Goal: Participate in discussion: Engage in conversation with other users on a specific topic

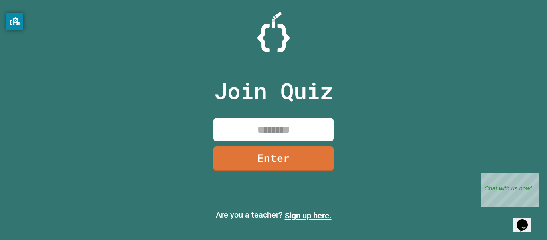
click at [270, 134] on input at bounding box center [273, 130] width 120 height 24
type input "********"
click at [274, 167] on link "Enter" at bounding box center [273, 158] width 119 height 26
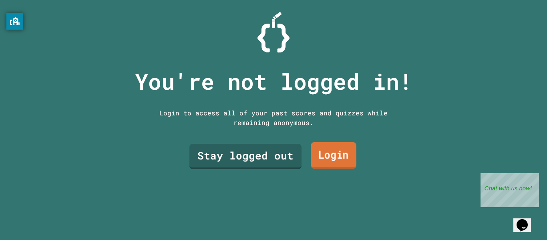
click at [324, 159] on link "Login" at bounding box center [334, 155] width 46 height 26
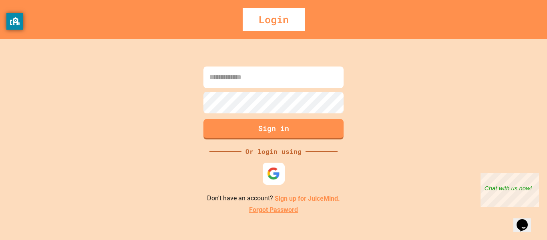
click at [267, 169] on img at bounding box center [273, 173] width 13 height 13
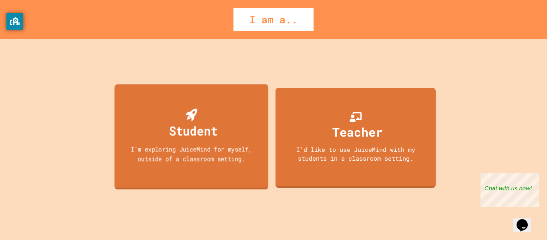
click at [232, 167] on div "Student I'm exploring JuiceMind for myself, outside of a classroom setting." at bounding box center [192, 136] width 154 height 105
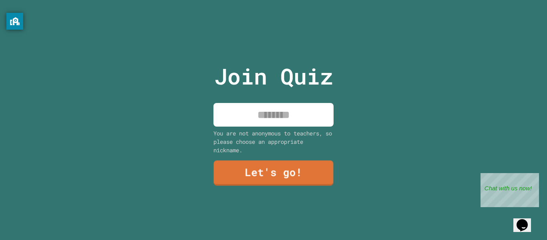
click at [272, 118] on input at bounding box center [273, 115] width 120 height 24
type input "*****"
click at [278, 171] on link "Let's go!" at bounding box center [274, 172] width 120 height 26
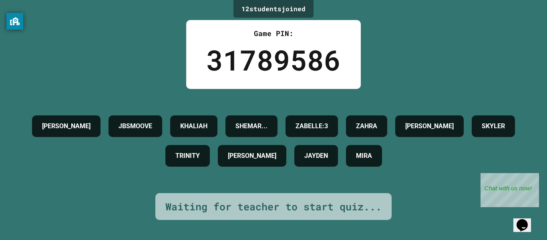
click at [210, 167] on div "TRINITY" at bounding box center [187, 156] width 44 height 22
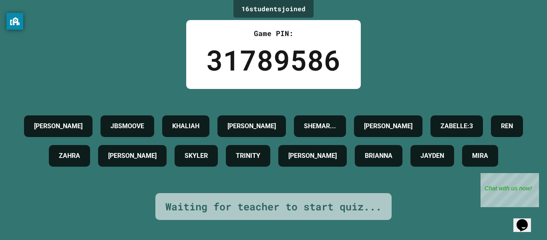
click at [79, 121] on h4 "[PERSON_NAME]" at bounding box center [58, 126] width 48 height 10
click at [83, 121] on h4 "[PERSON_NAME]" at bounding box center [58, 126] width 48 height 10
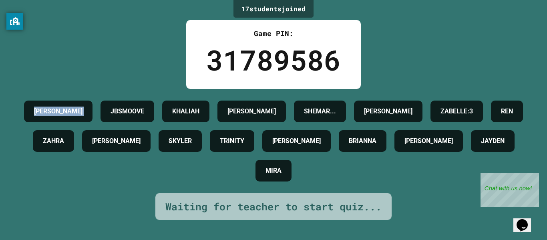
click at [113, 185] on div "ETHAN JBSMOOVE [PERSON_NAME]... [PERSON_NAME]:3 [PERSON_NAME] [PERSON_NAME] TRI…" at bounding box center [273, 141] width 507 height 89
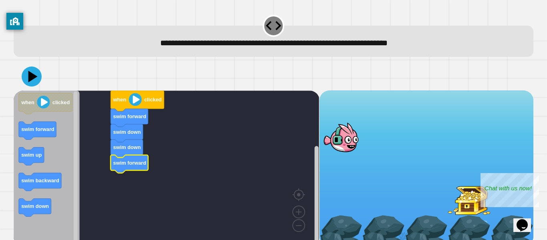
click at [131, 105] on image "Blockly Workspace" at bounding box center [135, 99] width 13 height 13
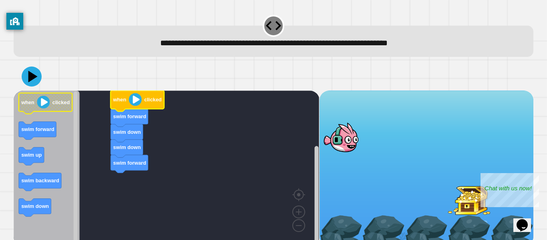
click at [57, 101] on text "clicked" at bounding box center [60, 102] width 17 height 6
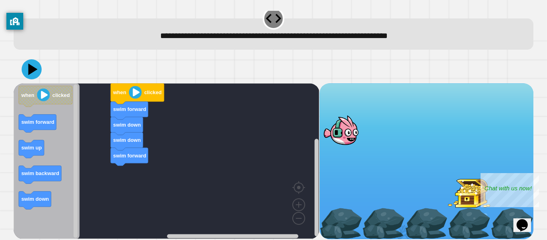
scroll to position [6, 0]
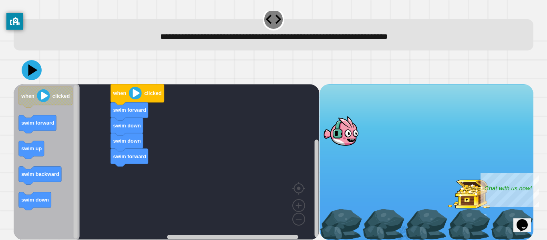
click at [39, 72] on icon at bounding box center [32, 70] width 20 height 20
click at [535, 176] on div "Close" at bounding box center [533, 178] width 10 height 10
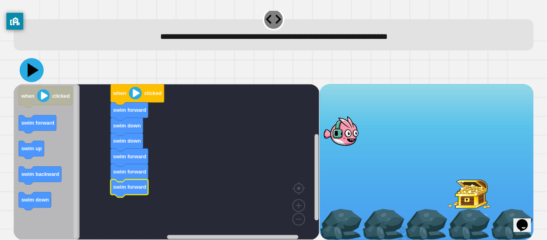
click at [28, 71] on icon at bounding box center [33, 70] width 11 height 14
click at [29, 70] on icon at bounding box center [33, 70] width 11 height 14
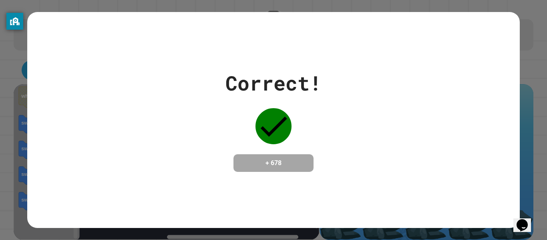
click at [322, 93] on div "Correct! + 678" at bounding box center [273, 120] width 492 height 104
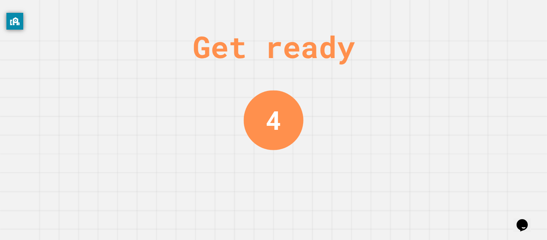
scroll to position [0, 0]
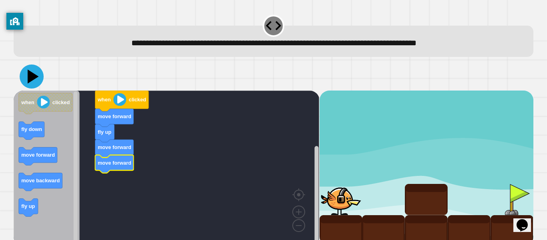
click at [35, 78] on icon at bounding box center [33, 77] width 11 height 14
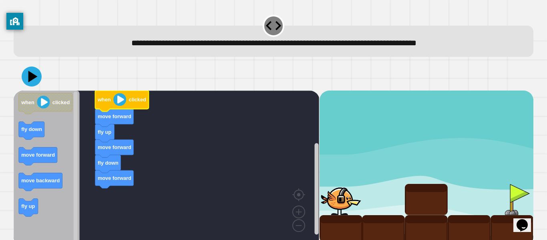
click at [121, 98] on image "Blockly Workspace" at bounding box center [119, 99] width 13 height 13
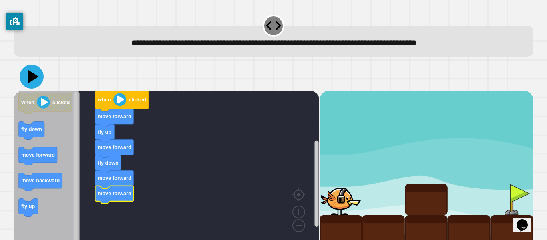
click at [32, 75] on icon at bounding box center [33, 77] width 11 height 14
click at [36, 77] on icon at bounding box center [32, 76] width 9 height 12
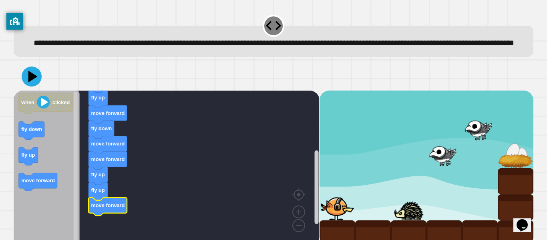
click at [33, 86] on icon at bounding box center [32, 76] width 20 height 20
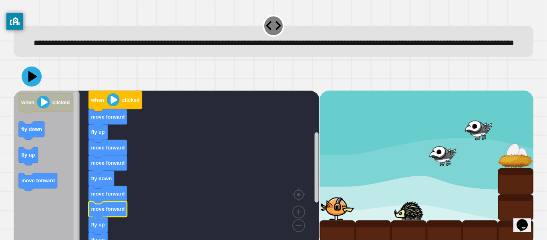
click at [107, 219] on g "move forward fly up fly up move forward" at bounding box center [108, 233] width 38 height 64
click at [25, 88] on icon at bounding box center [31, 76] width 22 height 22
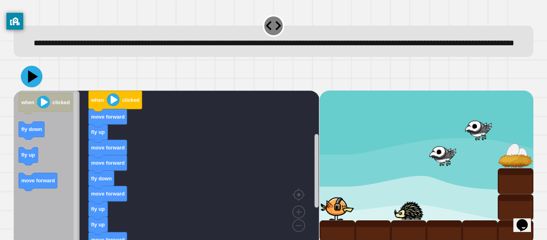
click at [29, 83] on icon at bounding box center [33, 76] width 10 height 12
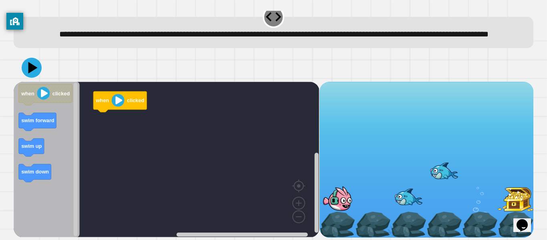
scroll to position [22, 0]
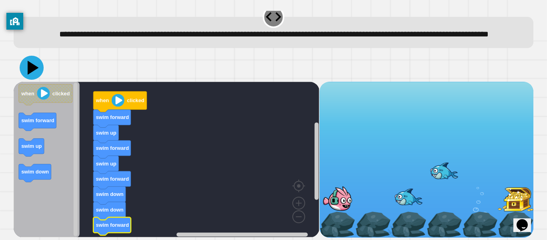
click at [32, 65] on icon at bounding box center [33, 68] width 11 height 14
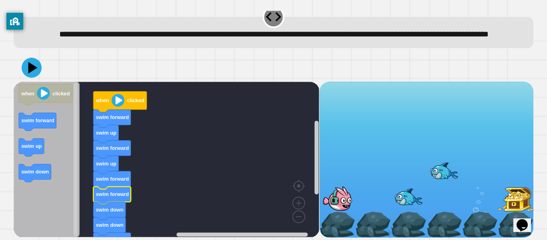
click at [30, 61] on icon at bounding box center [32, 68] width 20 height 20
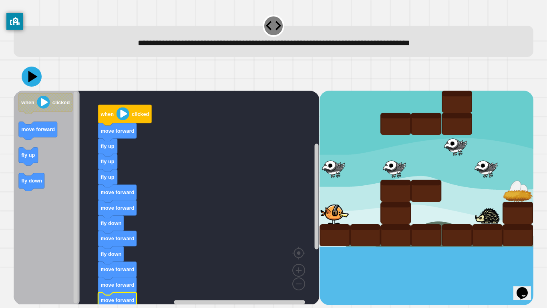
click at [35, 77] on icon at bounding box center [32, 76] width 9 height 12
click at [126, 240] on rect "Blockly Workspace" at bounding box center [198, 302] width 233 height 6
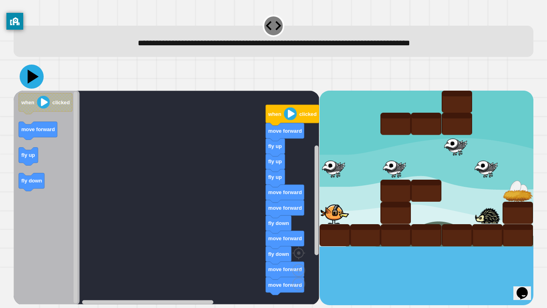
click at [26, 81] on icon at bounding box center [32, 76] width 24 height 24
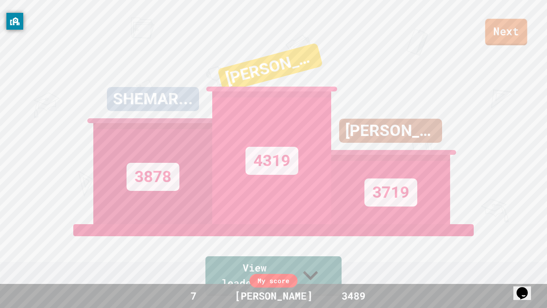
click at [493, 29] on link "Next" at bounding box center [506, 32] width 42 height 26
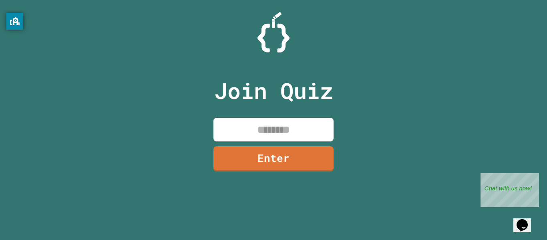
click at [249, 125] on input at bounding box center [273, 130] width 120 height 24
type input "********"
click at [231, 159] on link "Enter" at bounding box center [273, 158] width 121 height 26
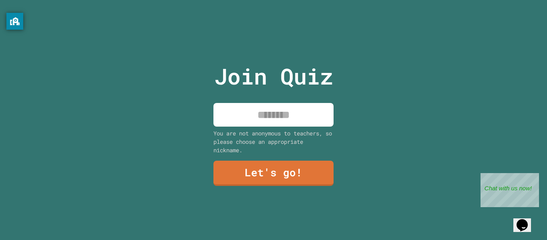
click at [299, 115] on input at bounding box center [273, 115] width 120 height 24
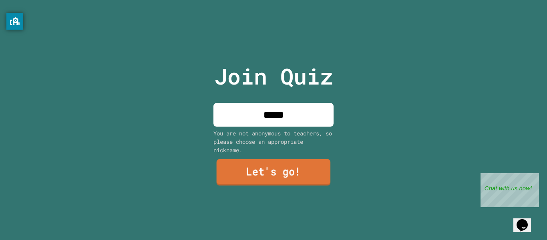
type input "*****"
click at [278, 173] on link "Let's go!" at bounding box center [274, 172] width 114 height 26
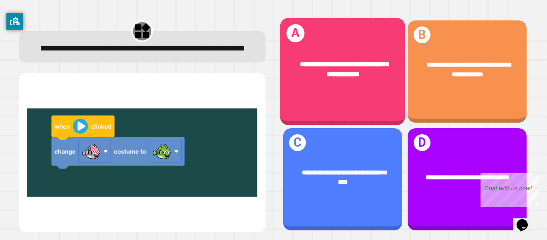
click at [356, 101] on div "**********" at bounding box center [342, 71] width 125 height 107
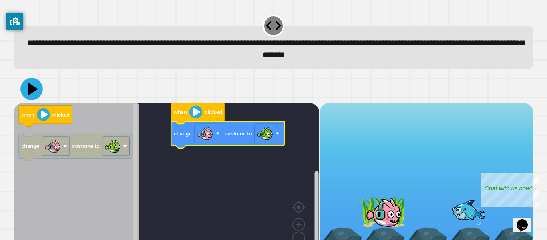
click at [24, 97] on icon at bounding box center [31, 89] width 22 height 22
